Goal: Information Seeking & Learning: Check status

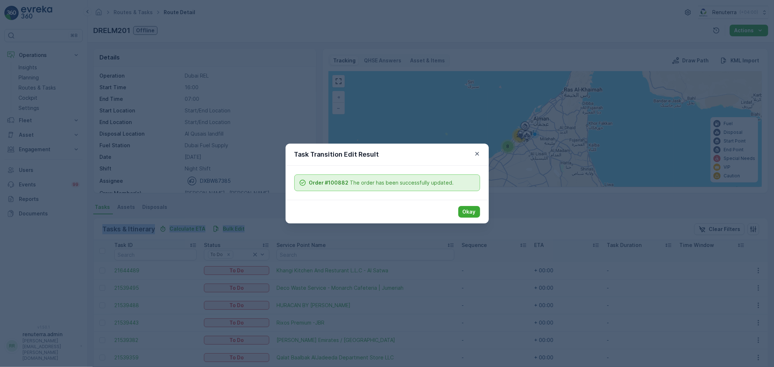
scroll to position [57, 0]
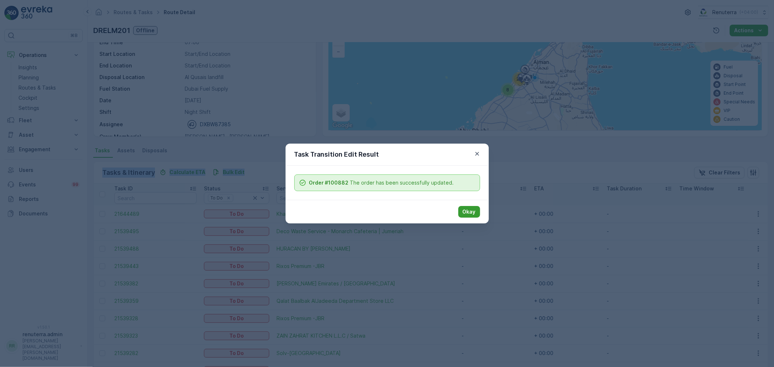
click at [464, 209] on p "Okay" at bounding box center [469, 211] width 13 height 7
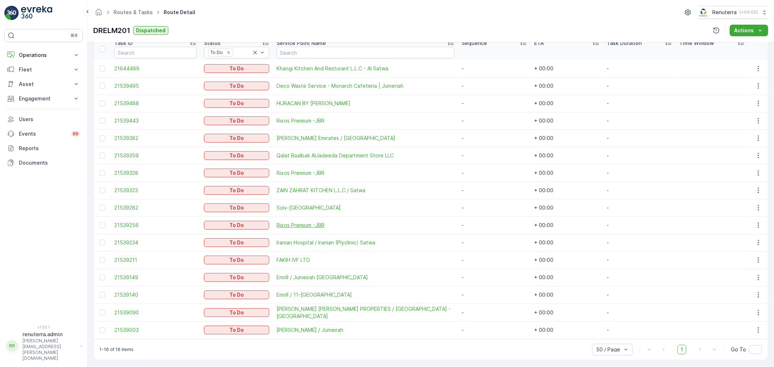
scroll to position [204, 0]
click at [322, 312] on span "[PERSON_NAME] [PERSON_NAME] PROPERTIES / [GEOGRAPHIC_DATA] - [GEOGRAPHIC_DATA]" at bounding box center [365, 311] width 178 height 15
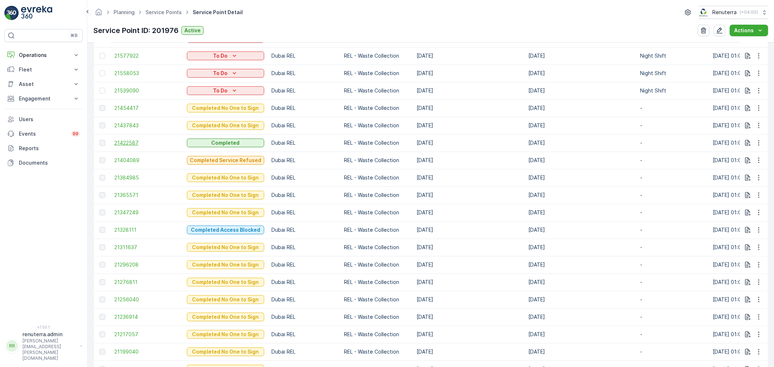
click at [118, 141] on span "21422587" at bounding box center [146, 142] width 65 height 7
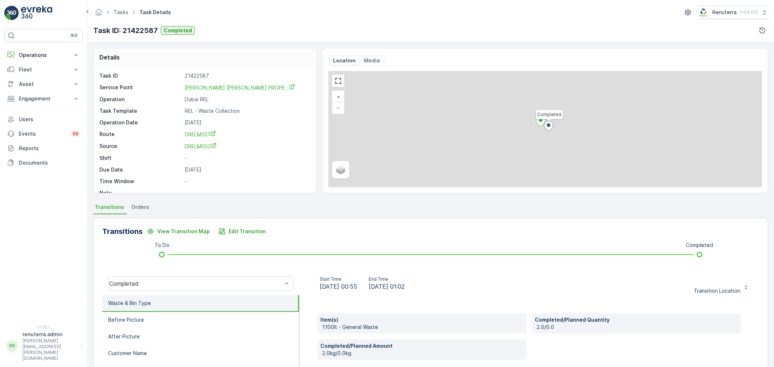
scroll to position [81, 0]
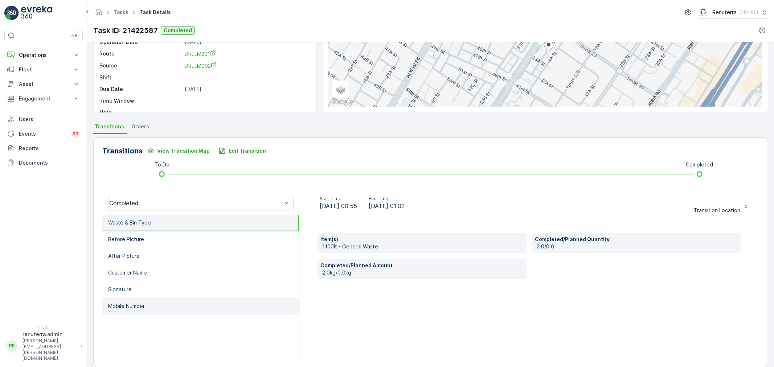
click at [180, 305] on li "Mobile Number" at bounding box center [200, 306] width 197 height 17
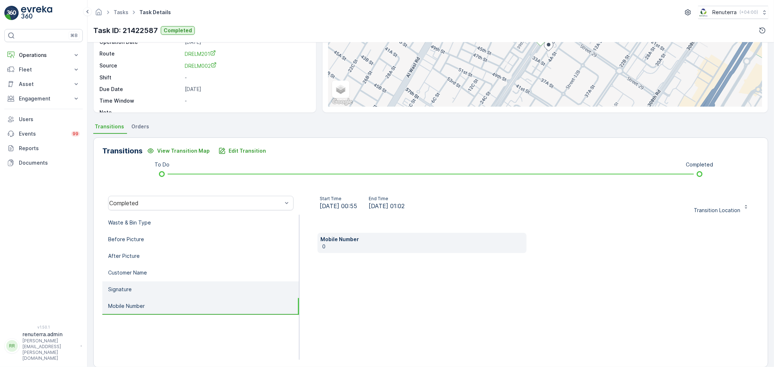
click at [183, 295] on li "Signature" at bounding box center [200, 290] width 197 height 17
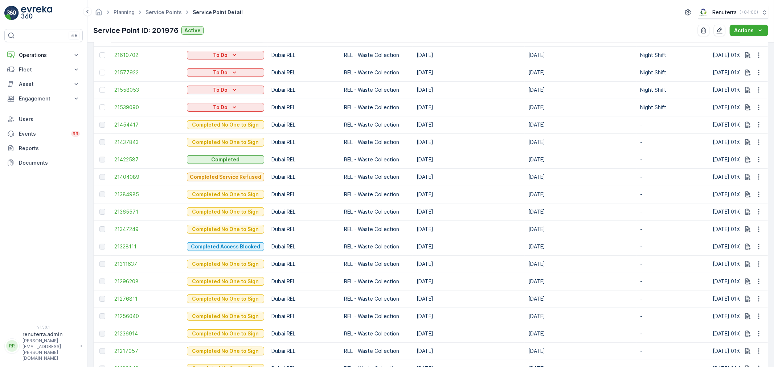
scroll to position [322, 0]
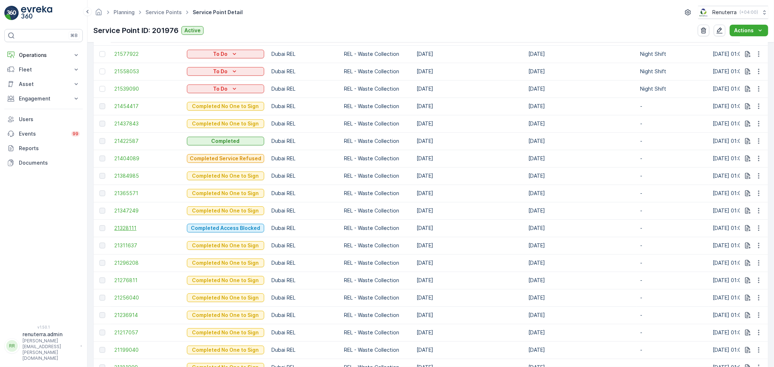
click at [132, 225] on span "21328111" at bounding box center [146, 228] width 65 height 7
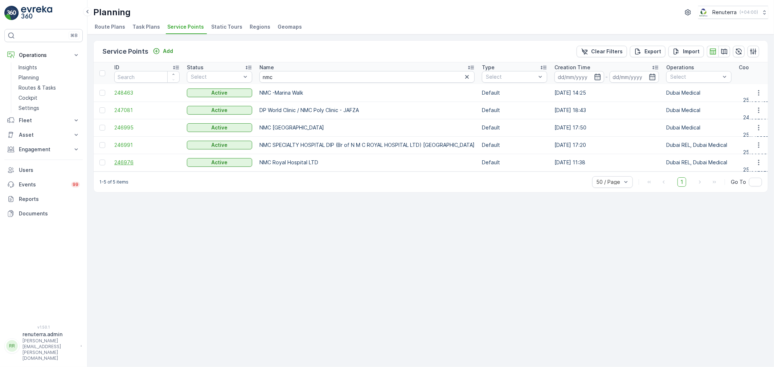
click at [124, 162] on span "246976" at bounding box center [146, 162] width 65 height 7
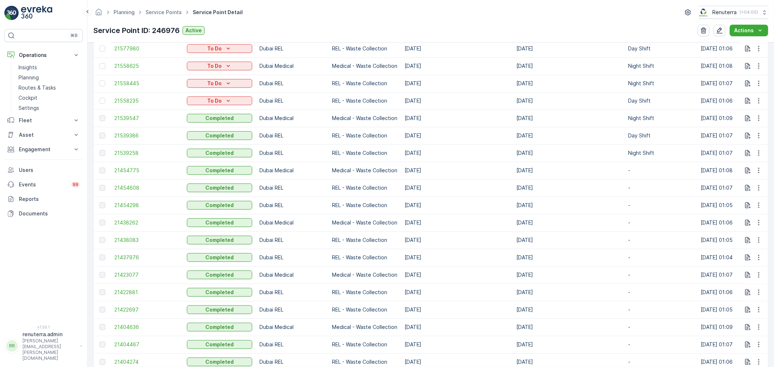
scroll to position [524, 0]
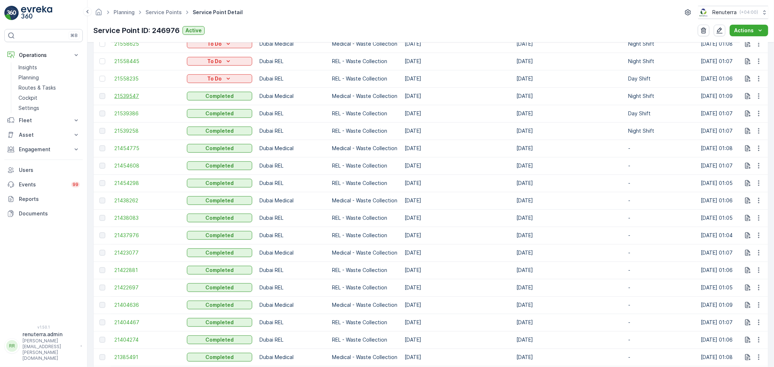
click at [119, 93] on span "21539547" at bounding box center [146, 96] width 65 height 7
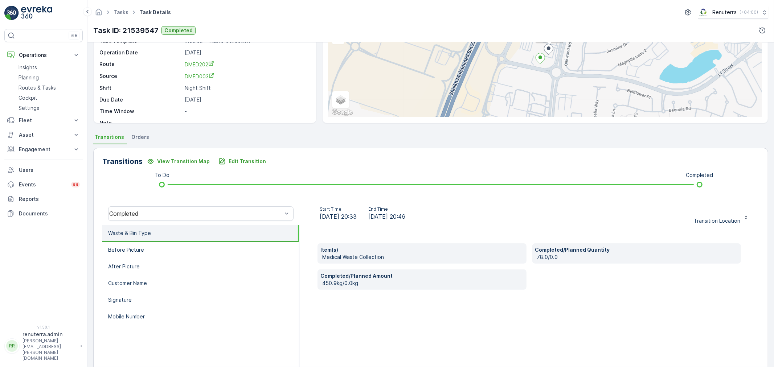
scroll to position [81, 0]
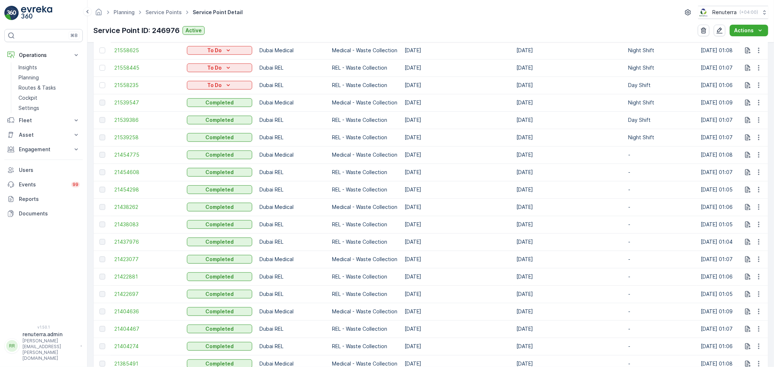
scroll to position [524, 0]
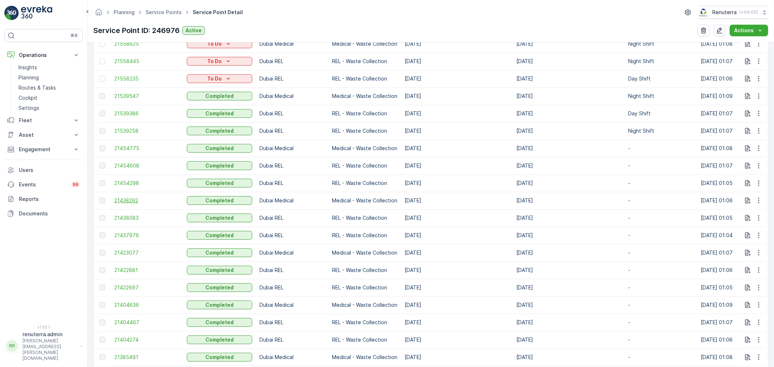
click at [126, 202] on span "21438262" at bounding box center [146, 200] width 65 height 7
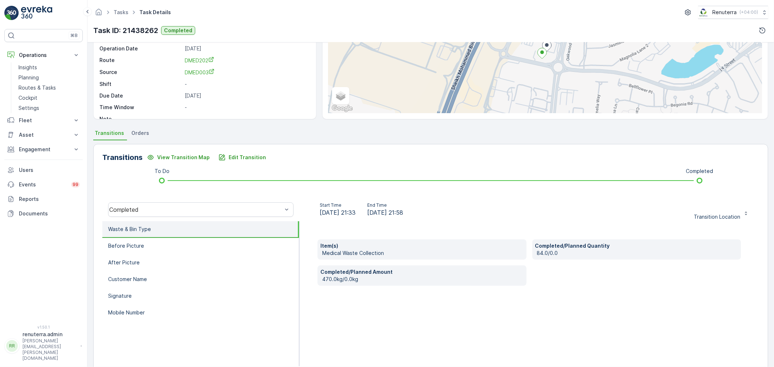
scroll to position [81, 0]
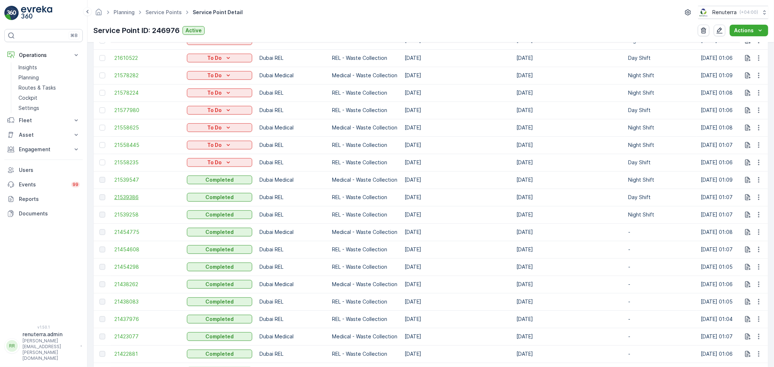
scroll to position [443, 0]
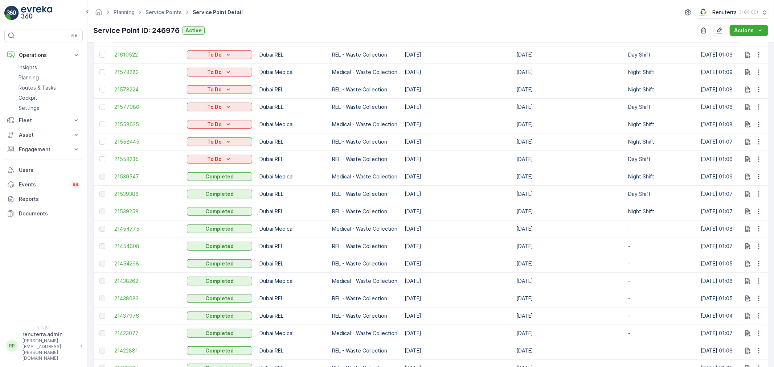
click at [136, 230] on span "21454775" at bounding box center [146, 228] width 65 height 7
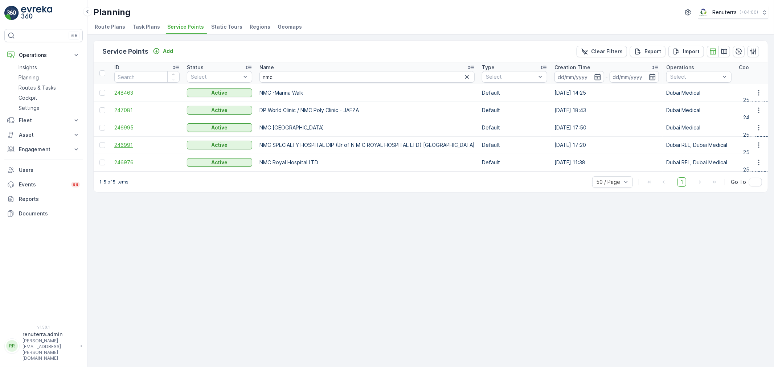
click at [127, 144] on span "246991" at bounding box center [146, 144] width 65 height 7
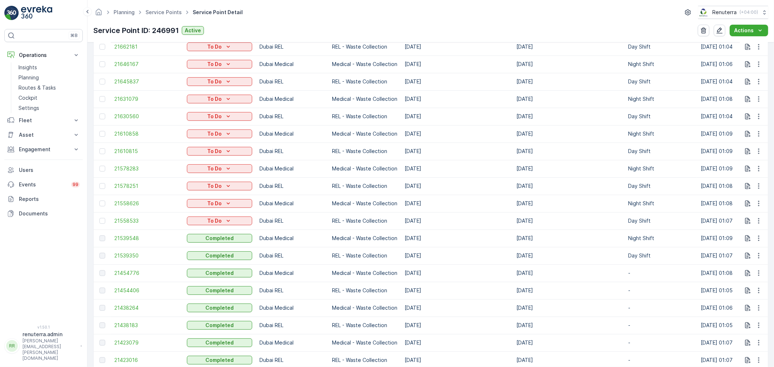
scroll to position [322, 0]
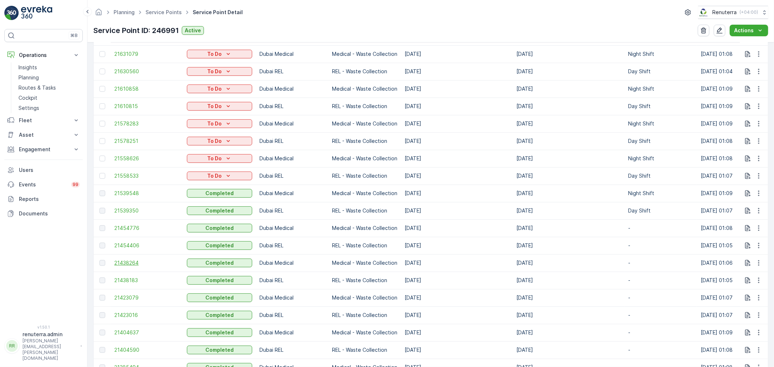
click at [135, 260] on span "21438264" at bounding box center [146, 262] width 65 height 7
click at [139, 192] on span "21539548" at bounding box center [146, 193] width 65 height 7
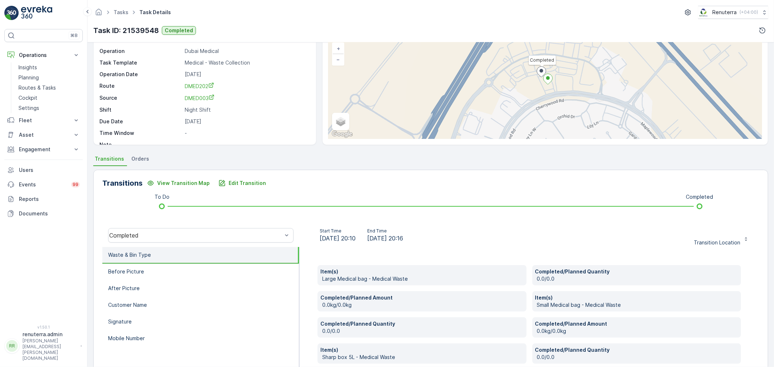
scroll to position [138, 0]
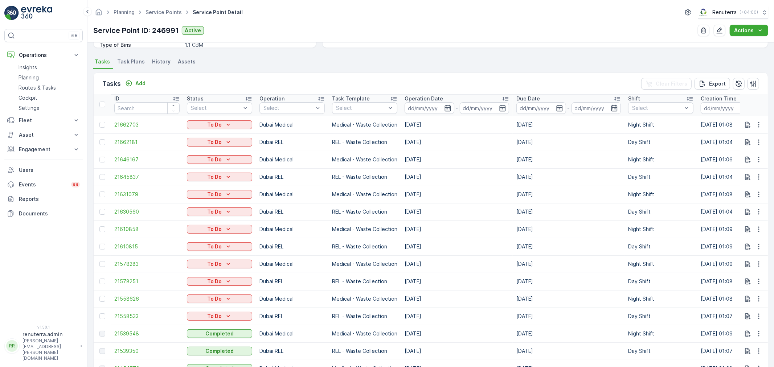
scroll to position [242, 0]
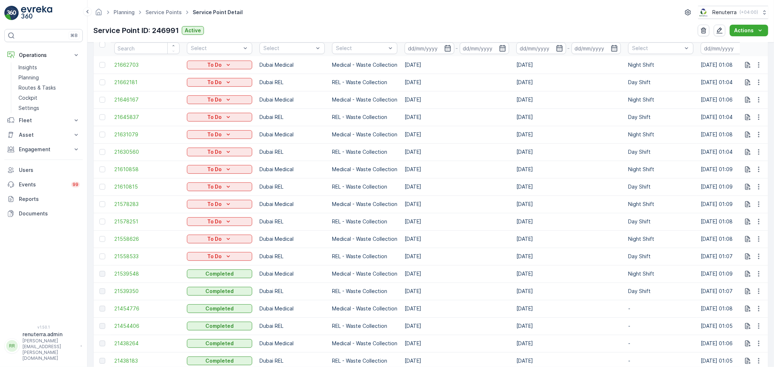
click at [136, 313] on td "21454776" at bounding box center [147, 308] width 73 height 17
click at [136, 311] on span "21454776" at bounding box center [146, 308] width 65 height 7
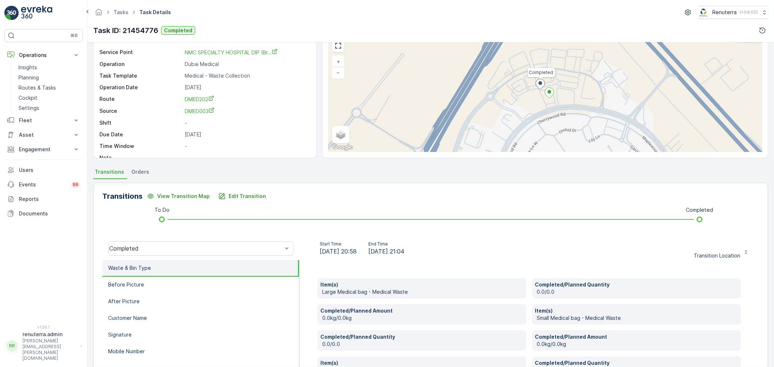
scroll to position [17, 0]
